Goal: Task Accomplishment & Management: Use online tool/utility

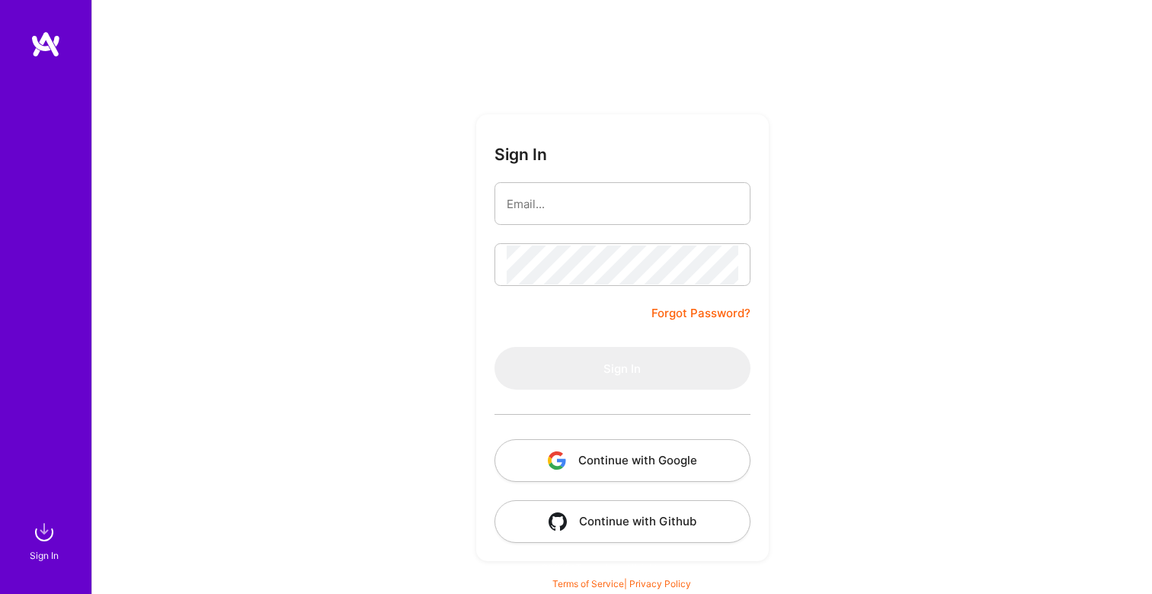
click at [655, 453] on button "Continue with Google" at bounding box center [623, 460] width 256 height 43
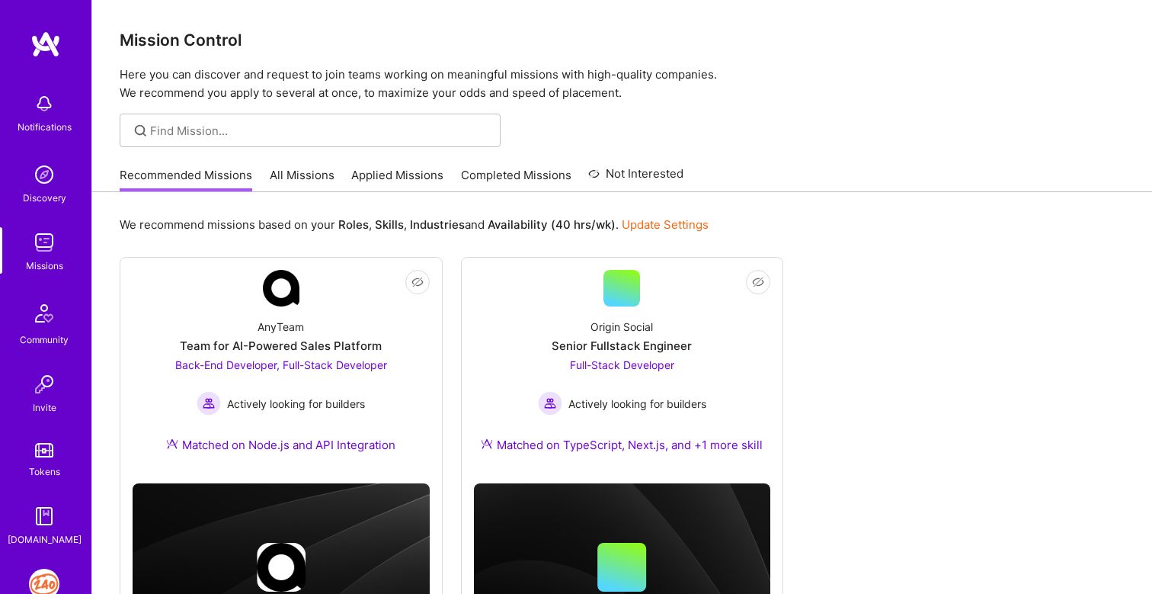
click at [37, 584] on img at bounding box center [44, 584] width 30 height 30
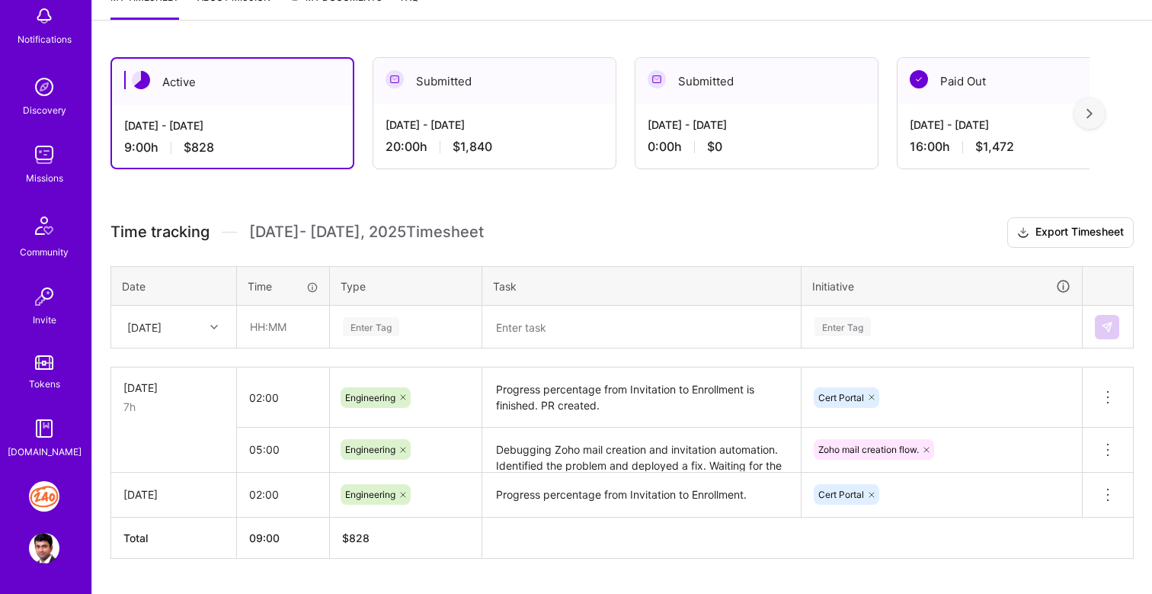
scroll to position [262, 0]
